Goal: Task Accomplishment & Management: Use online tool/utility

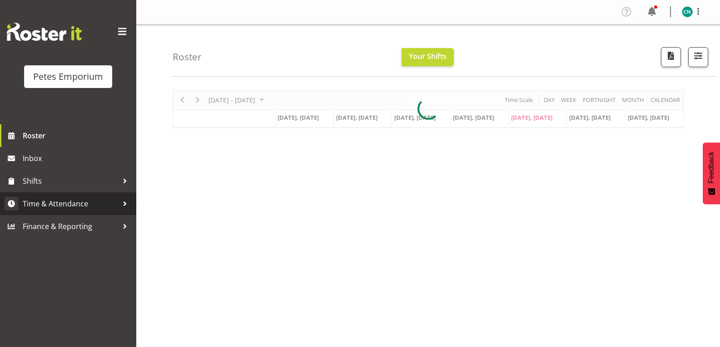
click at [72, 205] on span "Time & Attendance" at bounding box center [70, 204] width 95 height 14
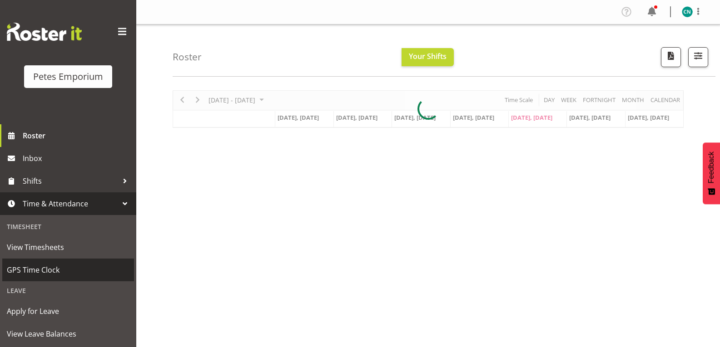
click at [48, 269] on span "GPS Time Clock" at bounding box center [68, 270] width 123 height 14
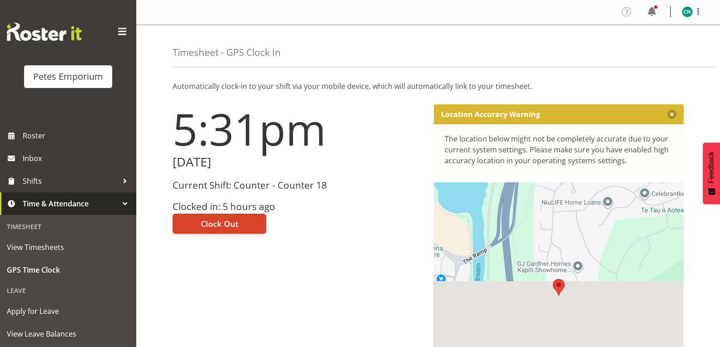
click at [228, 223] on span "Clock Out" at bounding box center [220, 224] width 38 height 12
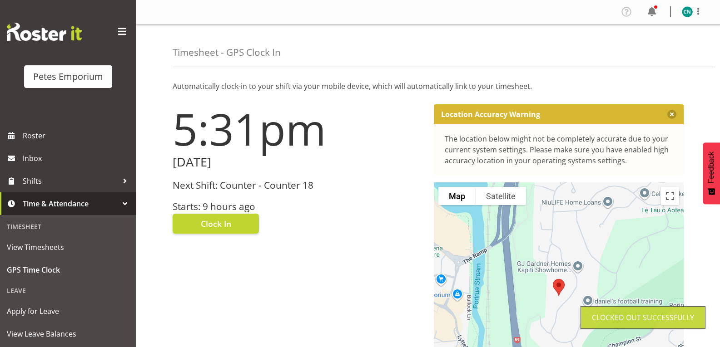
click at [684, 13] on img at bounding box center [687, 11] width 11 height 11
click at [650, 50] on link "Log Out" at bounding box center [659, 48] width 87 height 16
